Goal: Entertainment & Leisure: Consume media (video, audio)

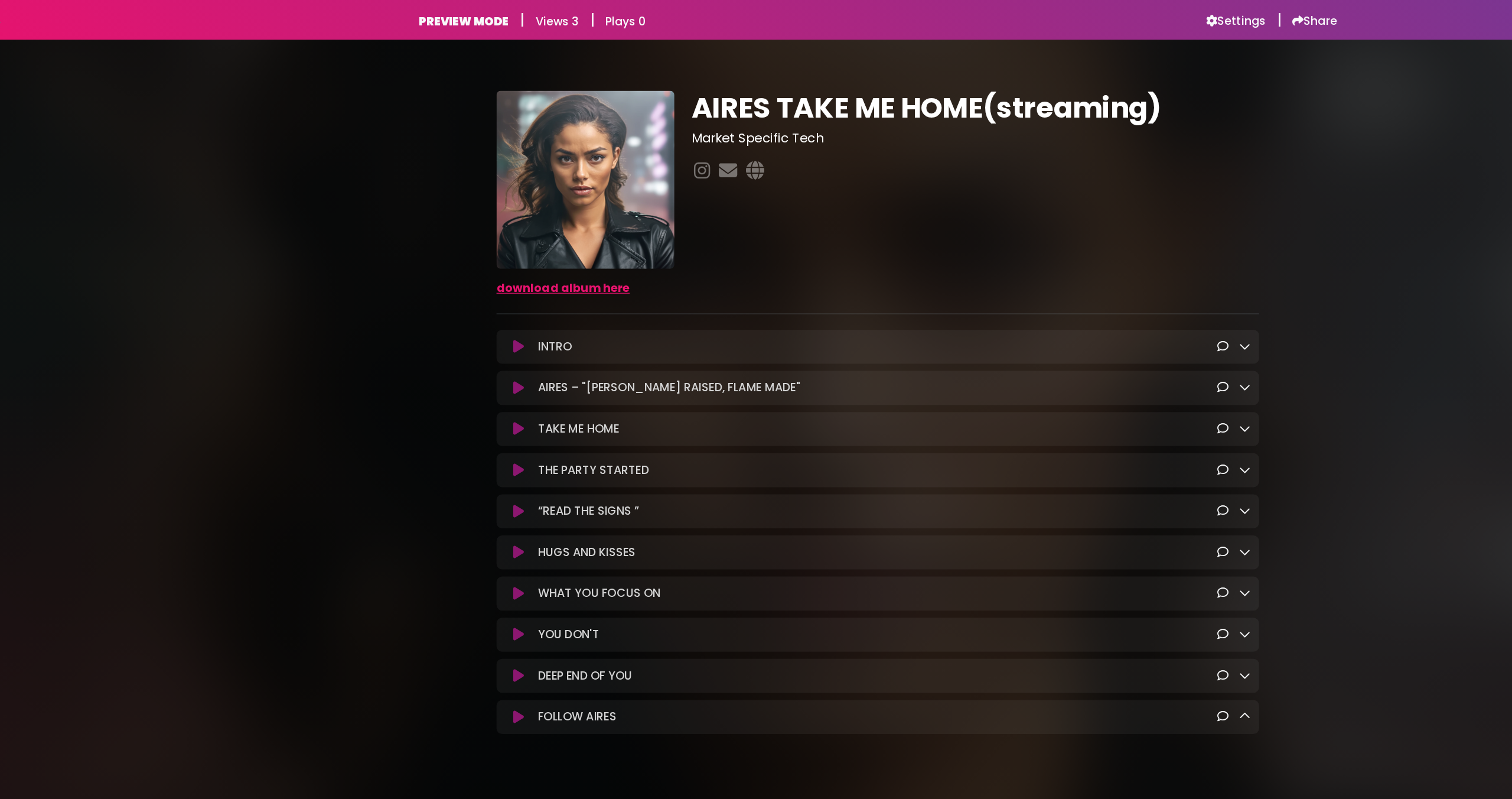
click at [459, 285] on icon at bounding box center [457, 289] width 9 height 12
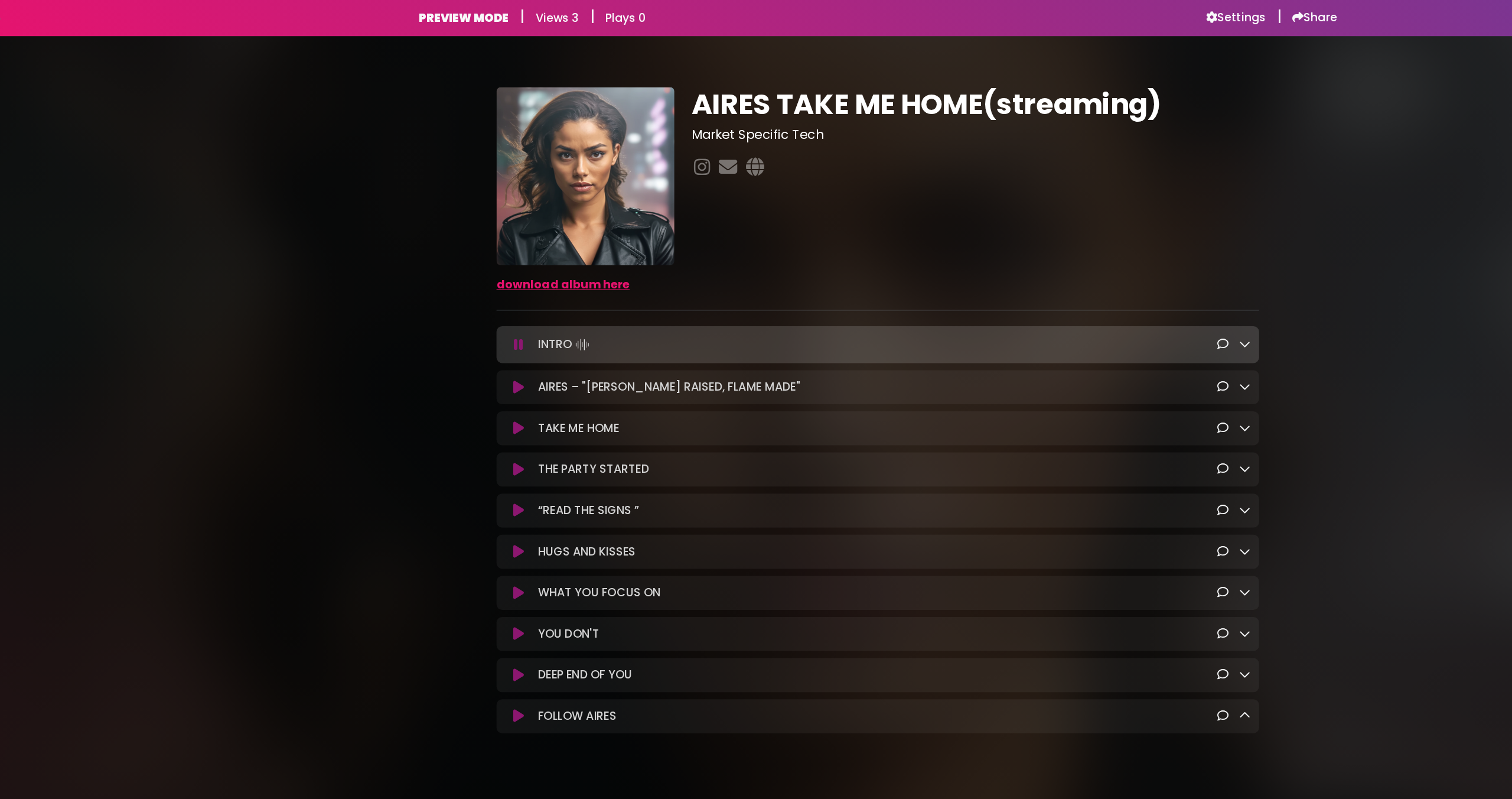
click at [458, 288] on icon at bounding box center [457, 290] width 7 height 12
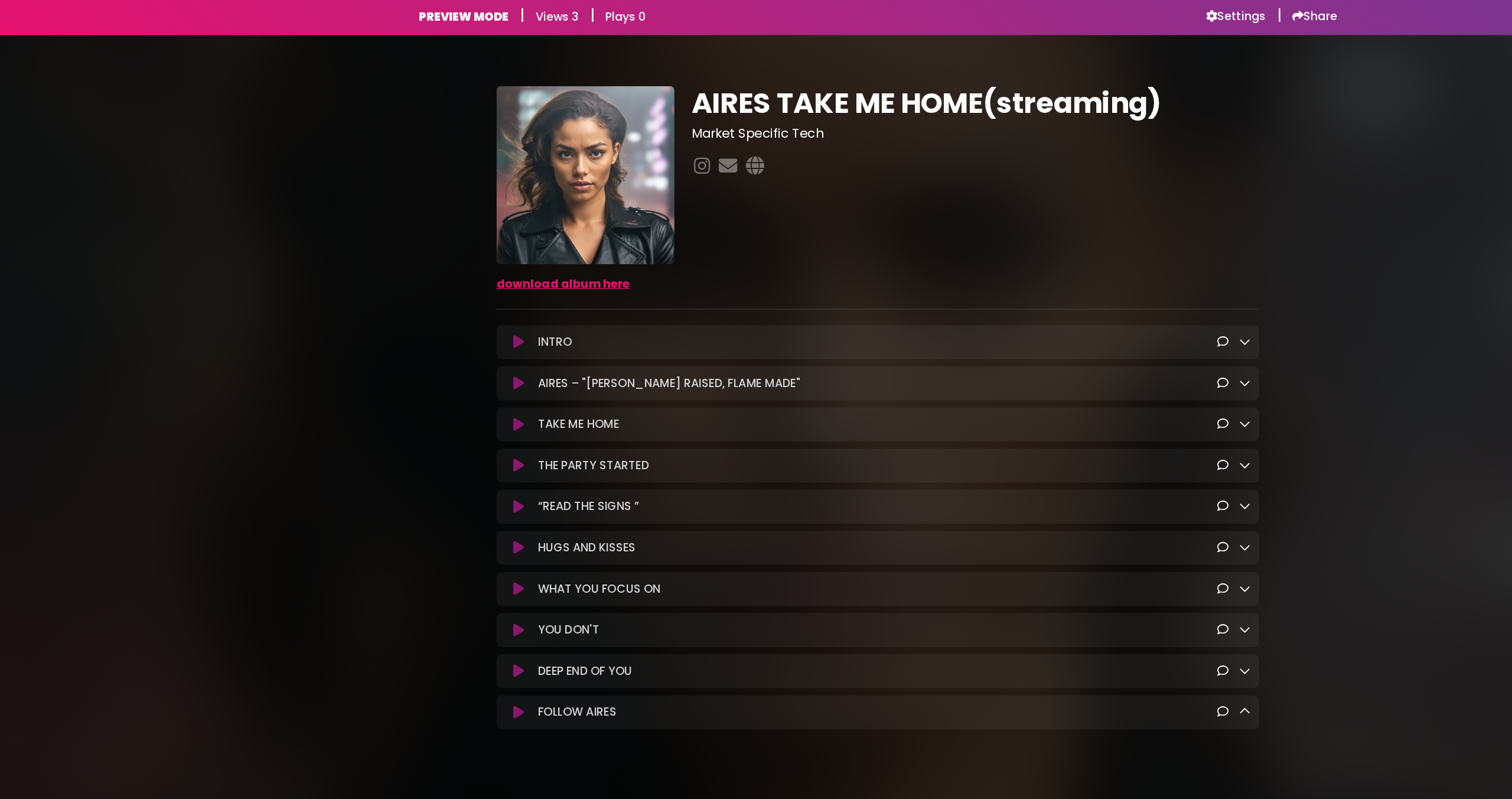
click at [462, 291] on button at bounding box center [457, 289] width 23 height 12
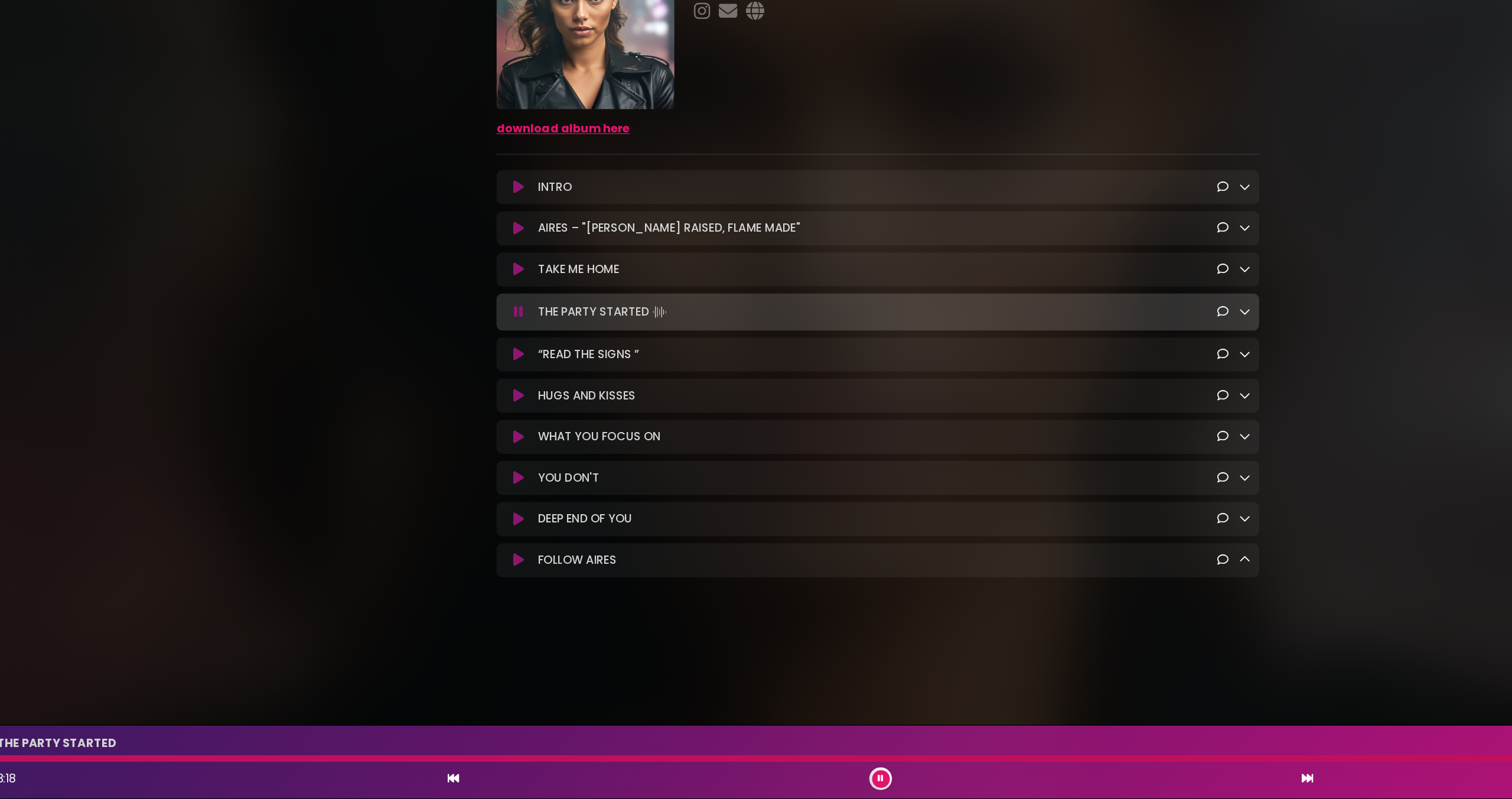
click at [758, 786] on button at bounding box center [759, 782] width 15 height 15
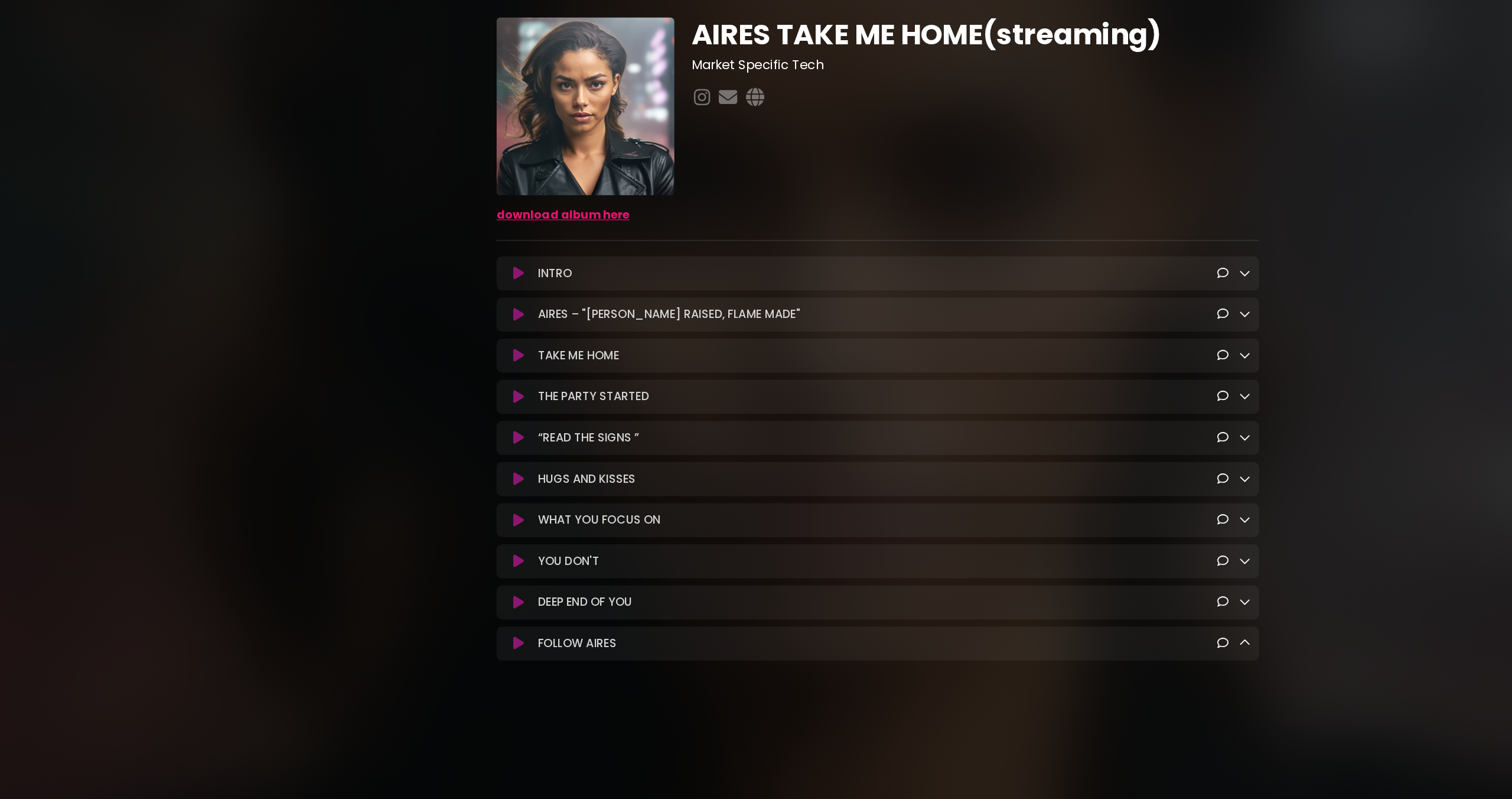
click at [447, 449] on div "HUGS AND KISSES Loading Track..." at bounding box center [756, 460] width 636 height 28
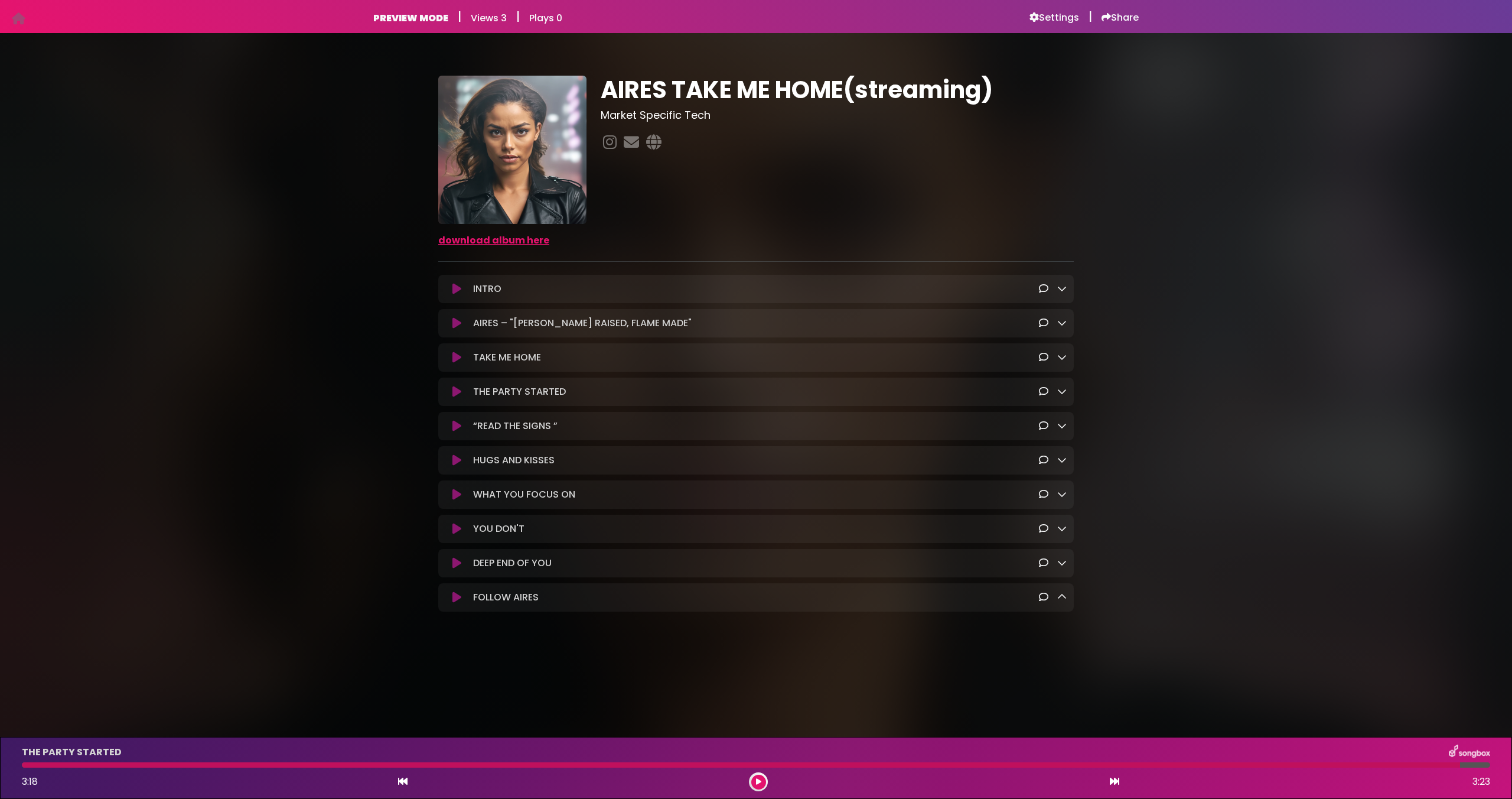
click at [458, 426] on icon at bounding box center [457, 426] width 9 height 12
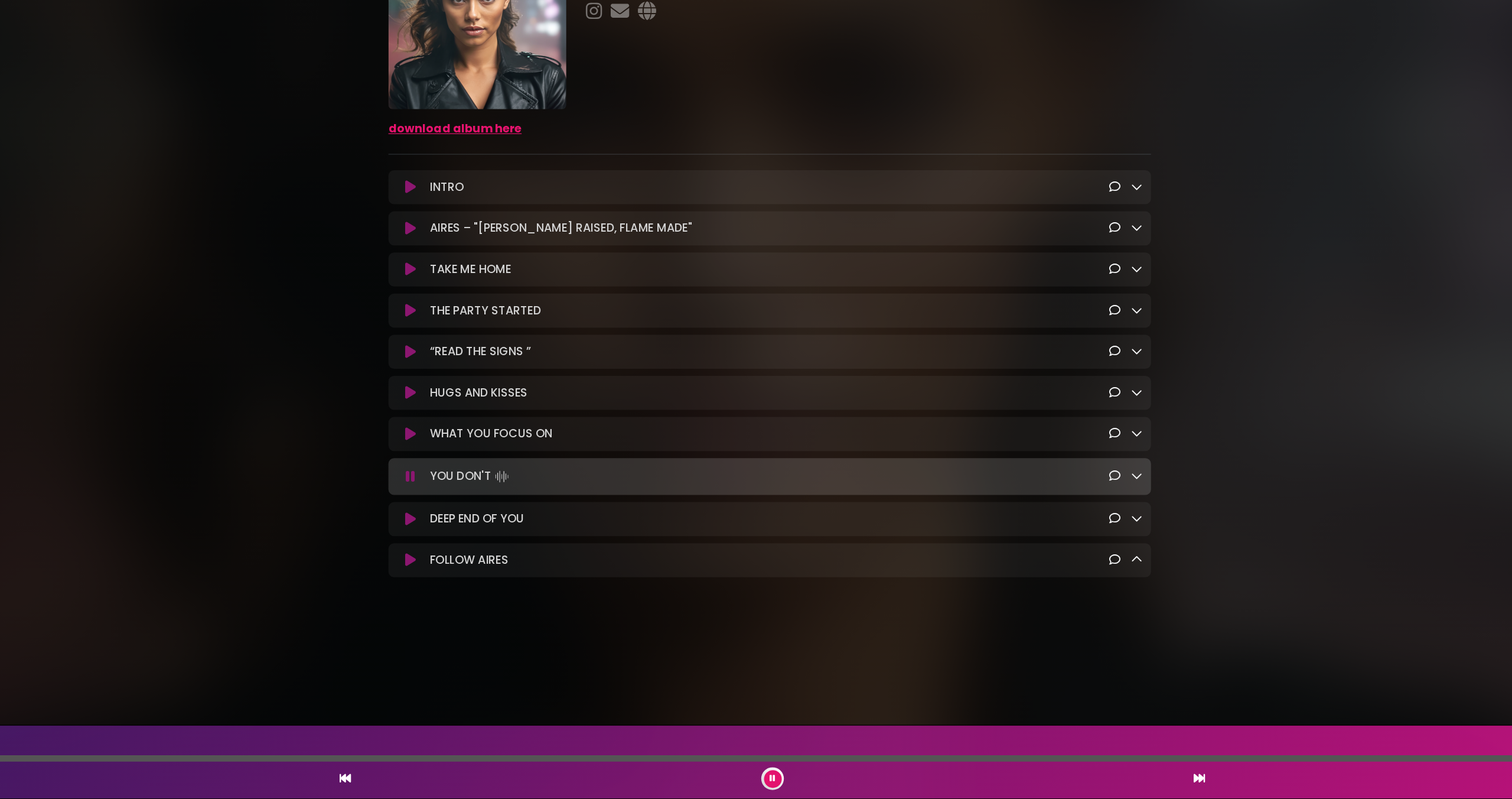
click at [754, 781] on button at bounding box center [759, 782] width 15 height 15
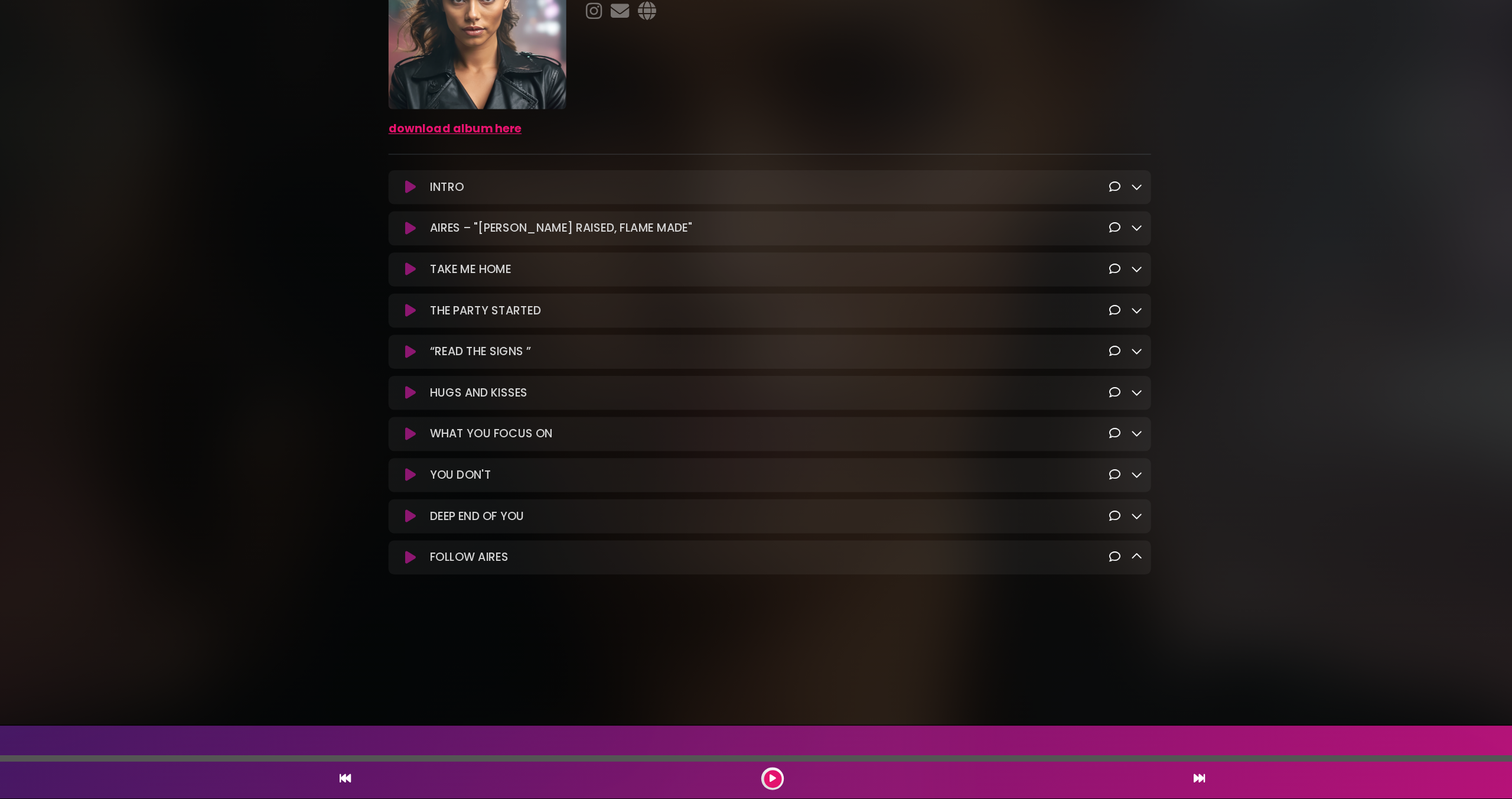
click at [455, 531] on icon at bounding box center [457, 529] width 9 height 12
